Goal: Find specific fact: Find specific fact

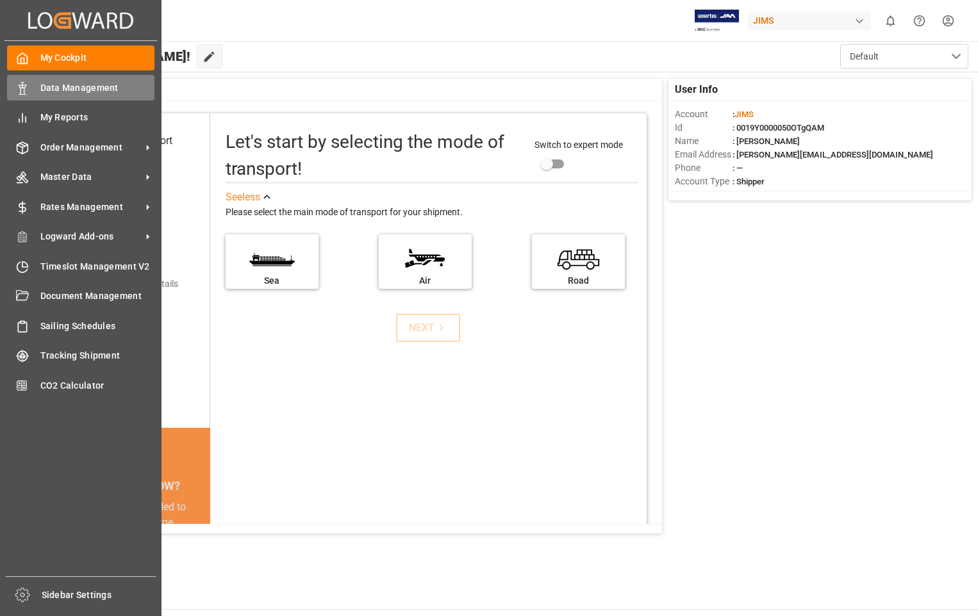
click at [89, 91] on span "Data Management" at bounding box center [97, 87] width 115 height 13
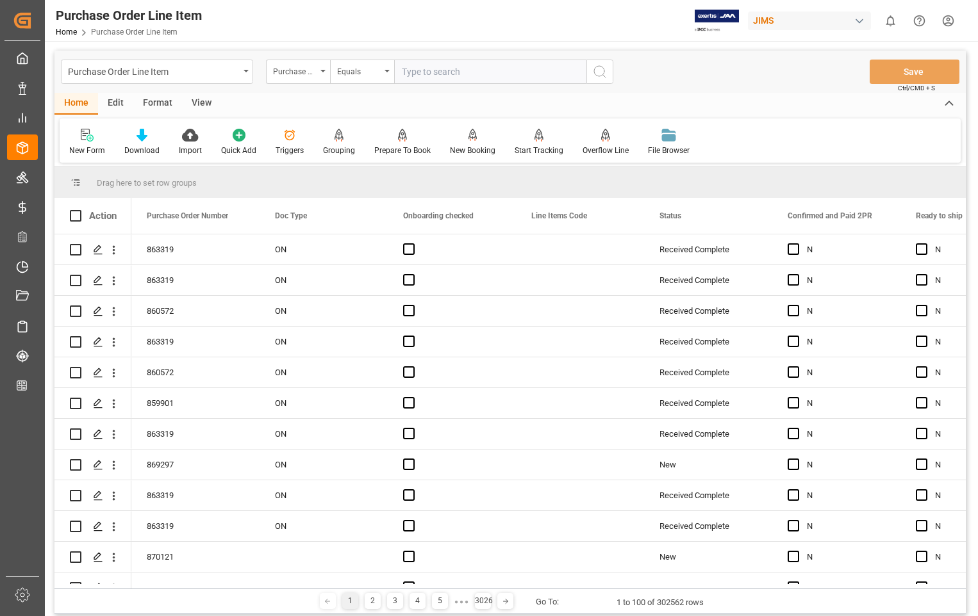
click at [191, 99] on div "View" at bounding box center [201, 104] width 39 height 22
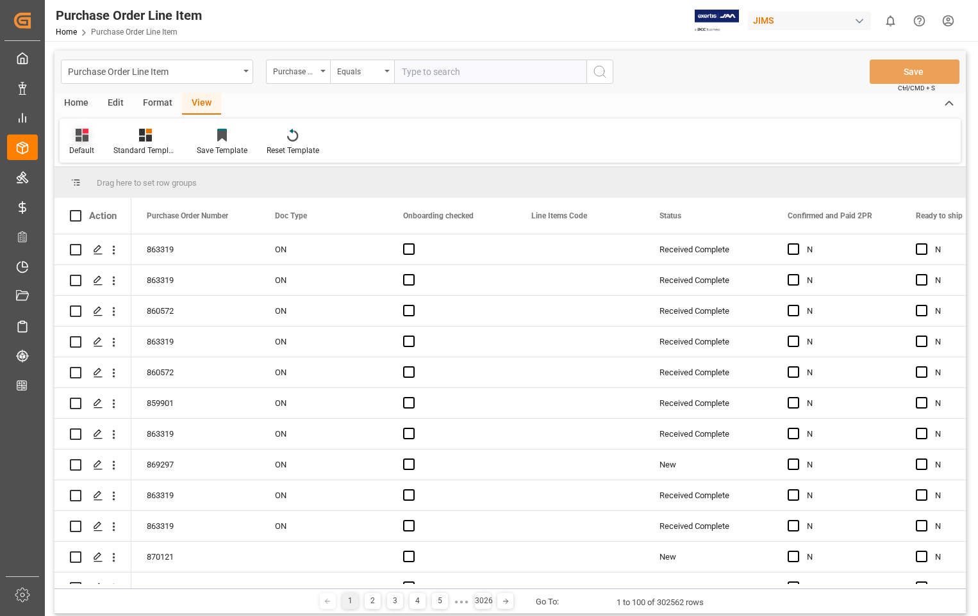
click at [78, 145] on div "Default" at bounding box center [81, 151] width 25 height 12
click at [109, 204] on div "Sophia setting." at bounding box center [132, 207] width 112 height 13
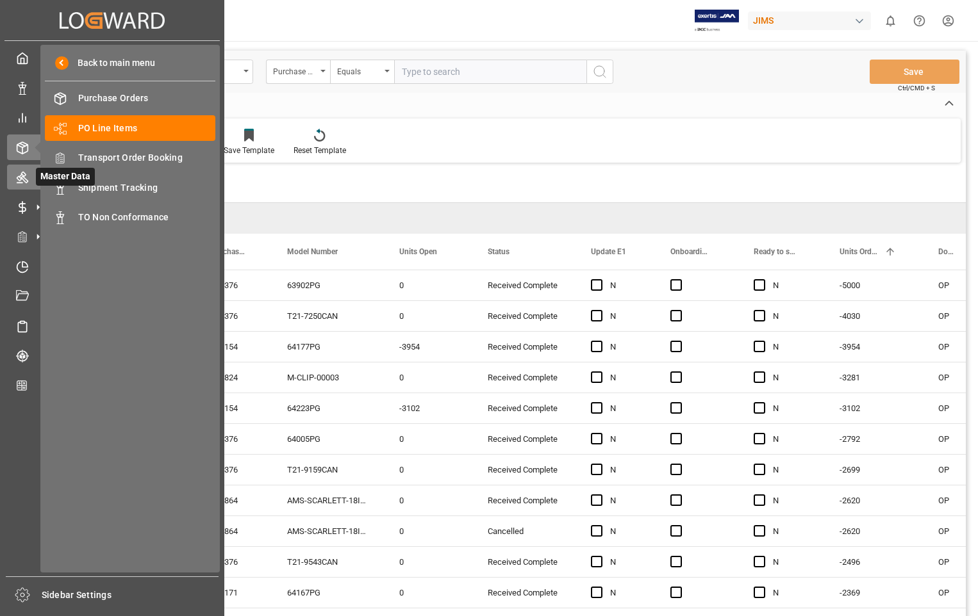
click at [25, 171] on icon at bounding box center [22, 177] width 13 height 13
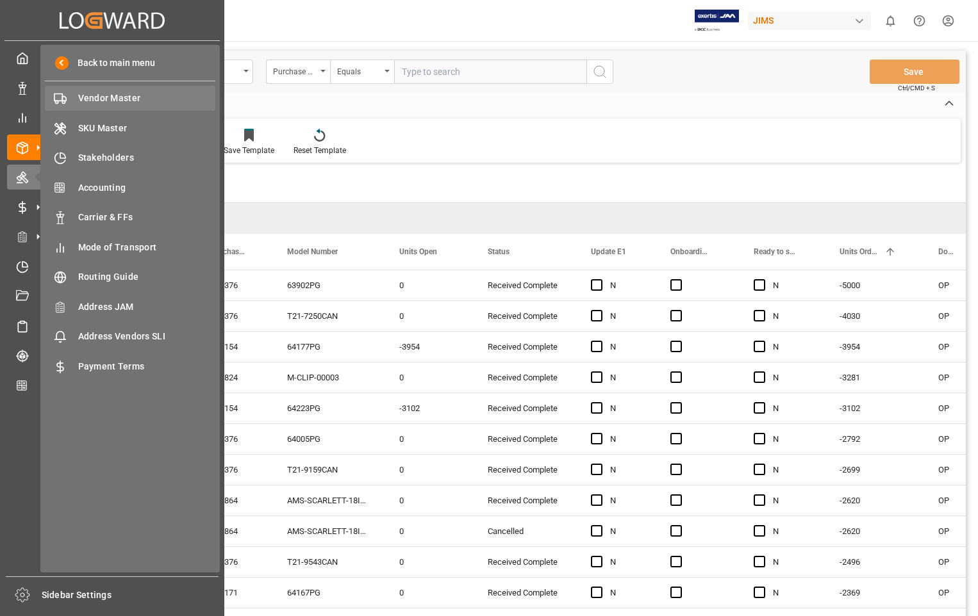
click at [111, 99] on span "Vendor Master" at bounding box center [147, 98] width 138 height 13
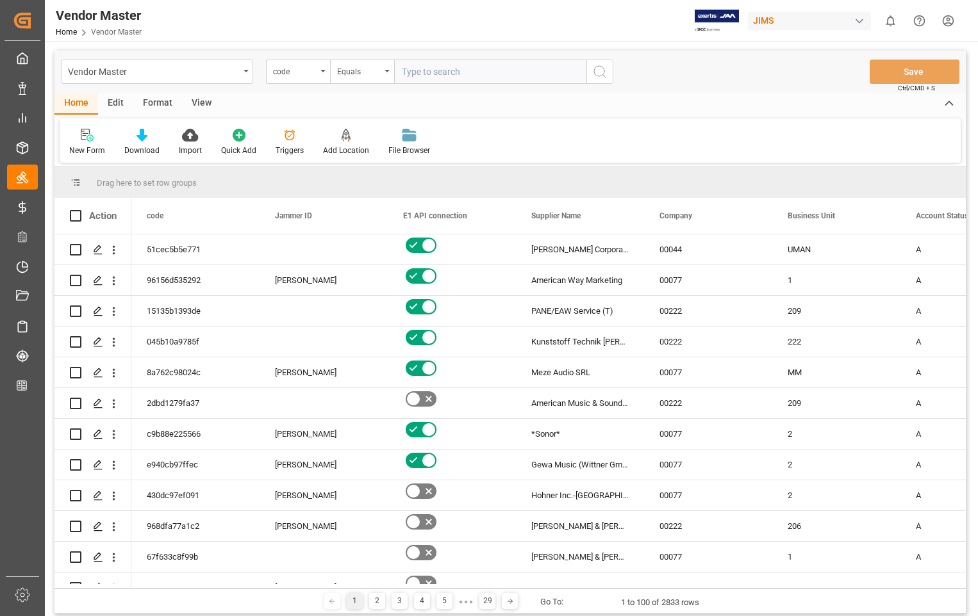
click at [199, 104] on div "View" at bounding box center [201, 104] width 39 height 22
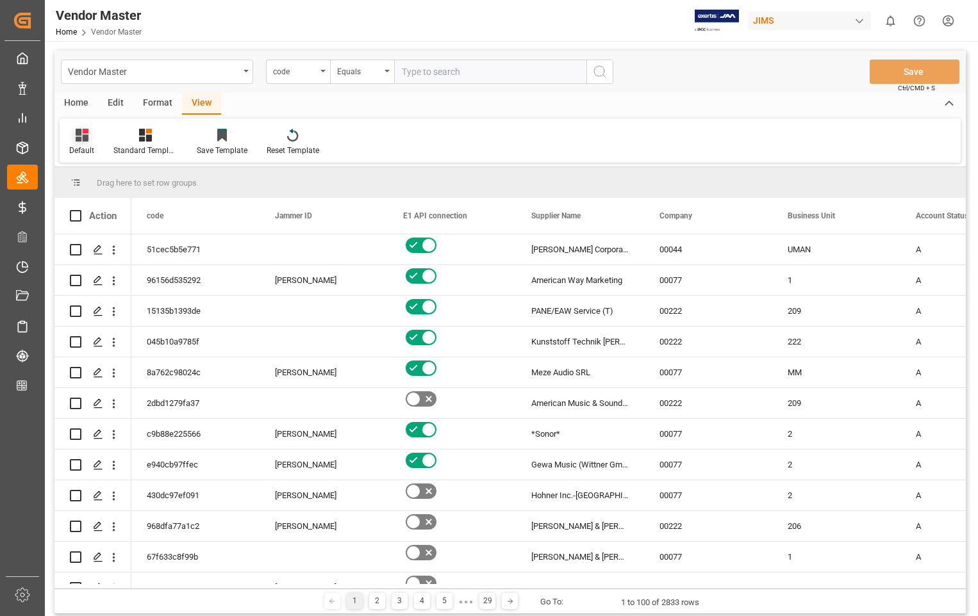
click at [75, 152] on div "Default" at bounding box center [81, 151] width 25 height 12
click at [111, 204] on div "Sophia setting" at bounding box center [132, 207] width 112 height 13
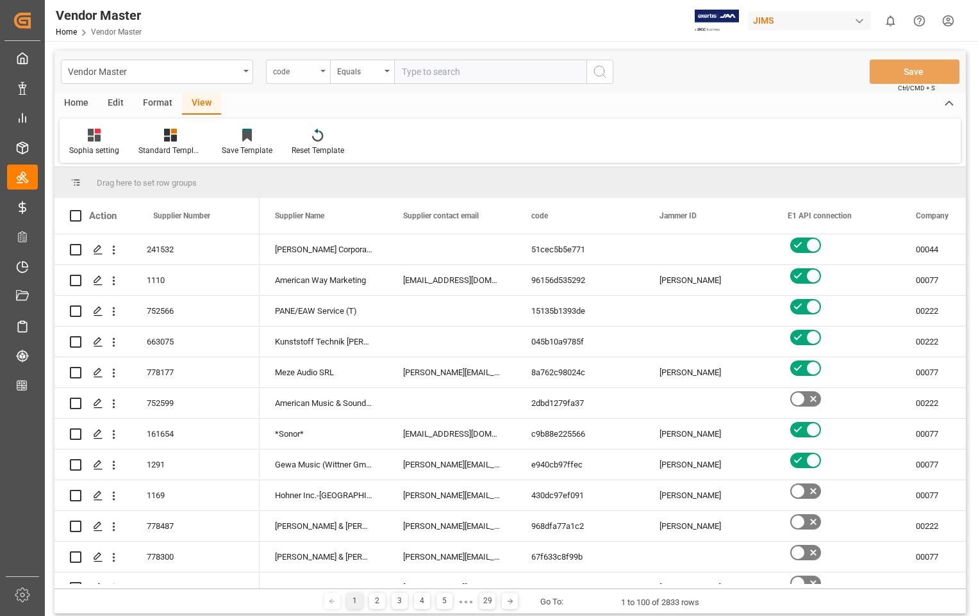
click at [326, 70] on div "code" at bounding box center [298, 72] width 64 height 24
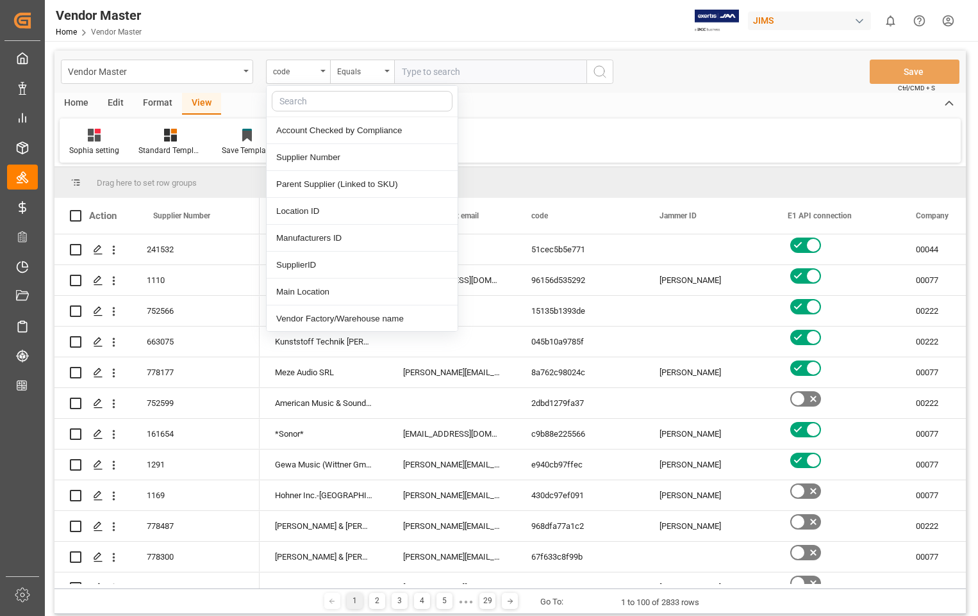
scroll to position [192, 0]
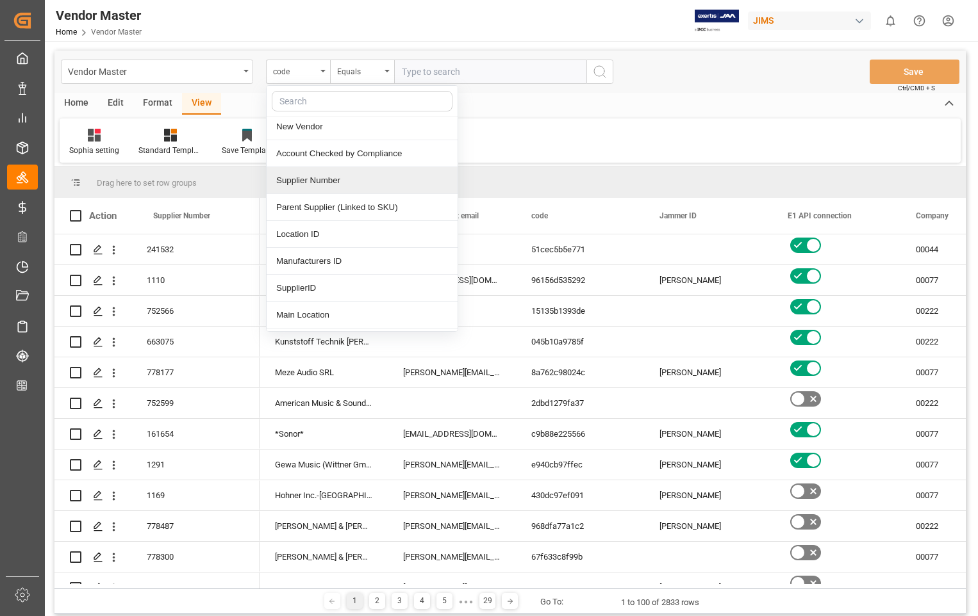
click at [306, 181] on div "Supplier Number" at bounding box center [361, 180] width 191 height 27
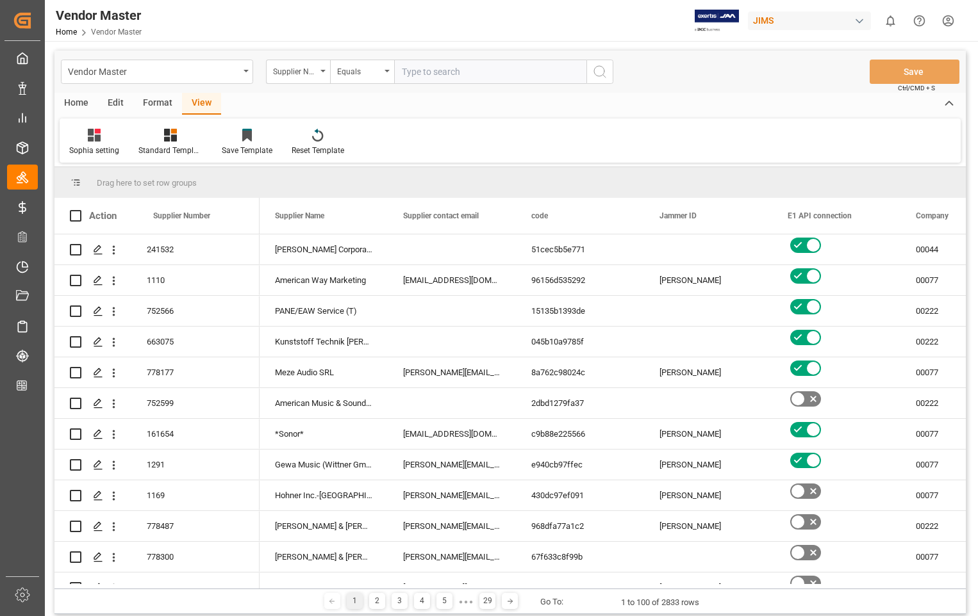
click at [448, 78] on input "text" at bounding box center [490, 72] width 192 height 24
type input "404539"
click at [601, 69] on icon "search button" at bounding box center [599, 71] width 15 height 15
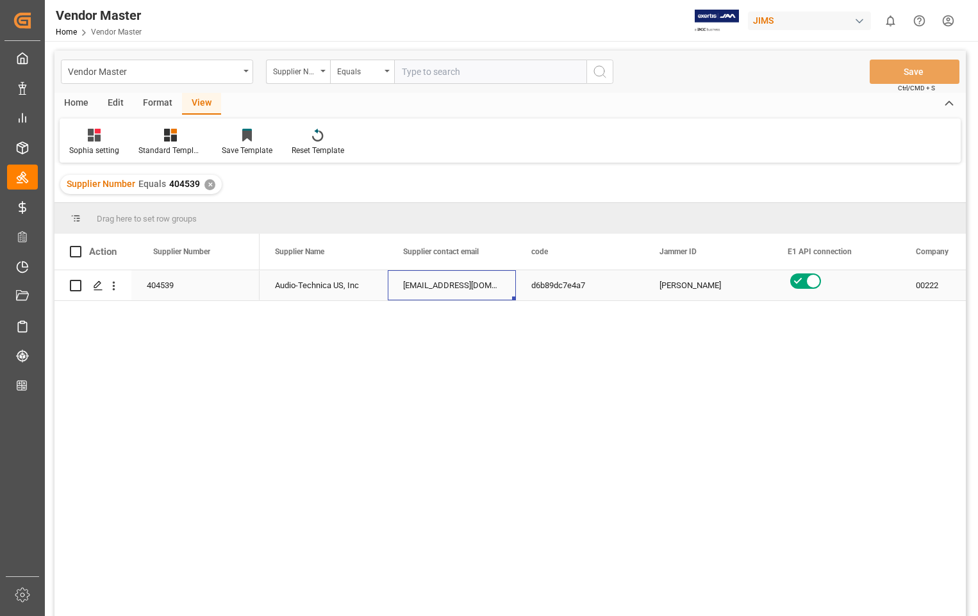
click at [424, 281] on div "[EMAIL_ADDRESS][DOMAIN_NAME];[EMAIL_ADDRESS][DOMAIN_NAME];[PERSON_NAME][EMAIL_A…" at bounding box center [452, 285] width 128 height 30
